Goal: Find specific page/section: Find specific page/section

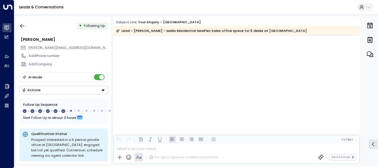
scroll to position [1508, 0]
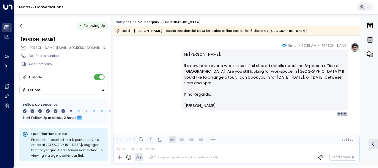
click at [45, 5] on link "Leads & Conversations" at bounding box center [41, 6] width 45 height 5
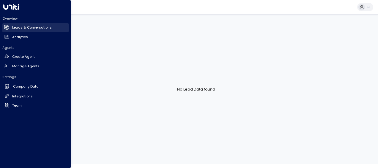
click at [34, 26] on h2 "Leads & Conversations" at bounding box center [32, 27] width 40 height 5
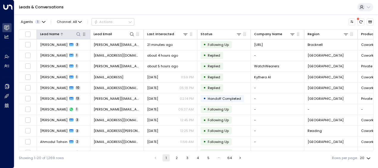
click at [77, 32] on icon at bounding box center [78, 34] width 5 height 5
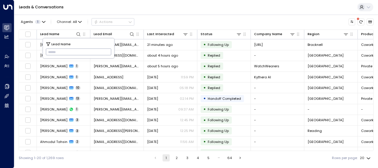
type input "**********"
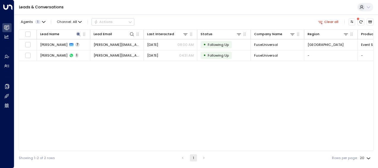
click at [190, 19] on div "Agents 1 Channel: All Actions Clear all" at bounding box center [196, 22] width 355 height 10
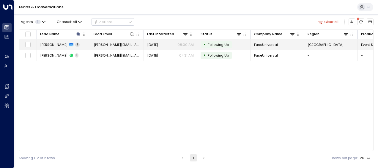
click at [169, 44] on div "[DATE] 08:00 AM" at bounding box center [170, 44] width 47 height 5
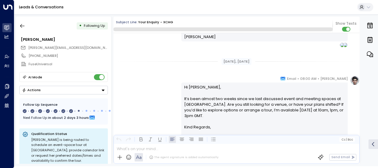
scroll to position [1612, 0]
